Goal: Find specific page/section: Find specific page/section

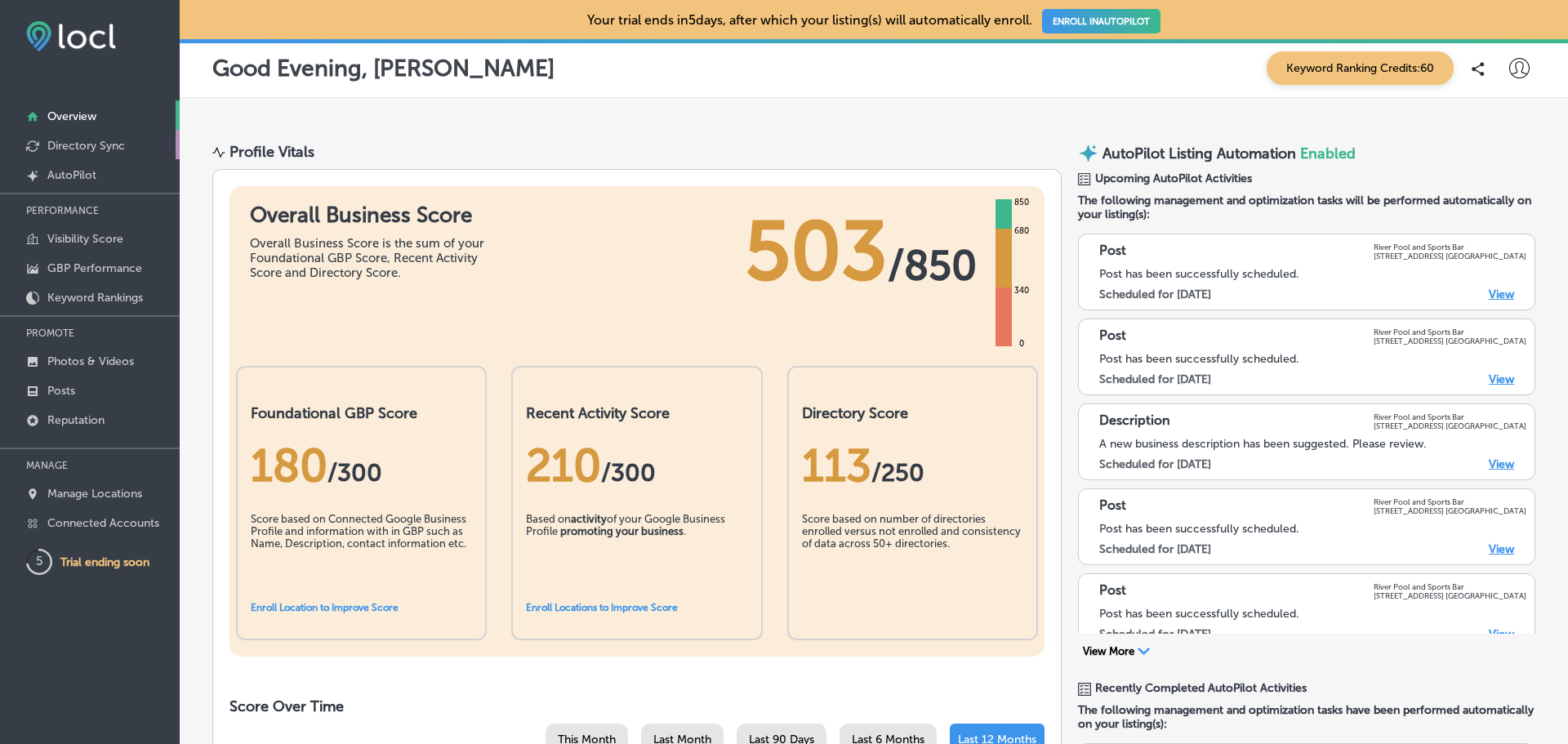
click at [84, 144] on p "Directory Sync" at bounding box center [85, 146] width 77 height 14
